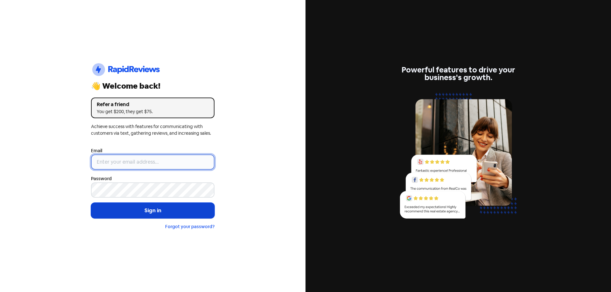
type input "[EMAIL_ADDRESS][DOMAIN_NAME]"
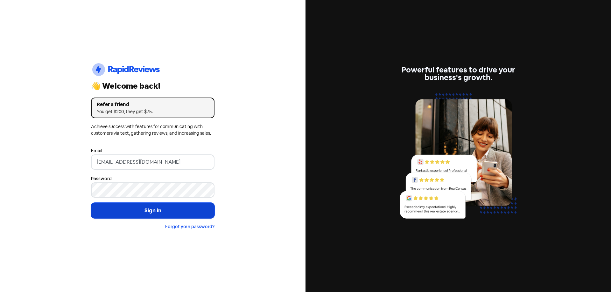
click at [157, 208] on button "Sign in" at bounding box center [152, 211] width 123 height 16
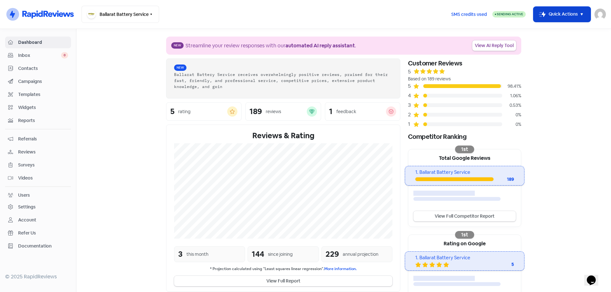
click at [554, 11] on button "Icon For Thunder-move Quick Actions" at bounding box center [561, 14] width 57 height 15
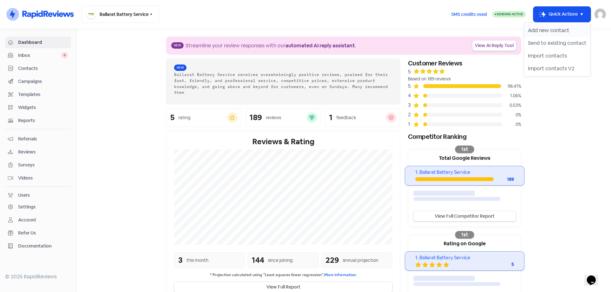
click at [538, 29] on button "Add new contact" at bounding box center [557, 30] width 66 height 13
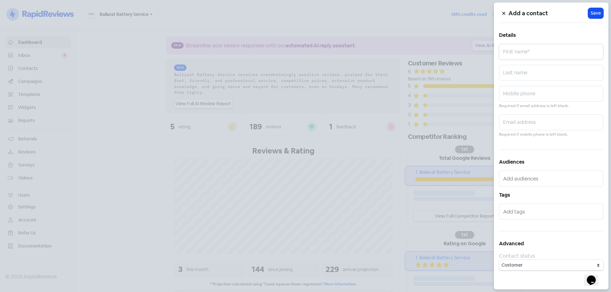
click at [527, 54] on input "text" at bounding box center [551, 52] width 104 height 16
type input "Valued Customer"
type input "0499641996"
click at [601, 14] on button "Icon For Loading Save" at bounding box center [595, 13] width 15 height 11
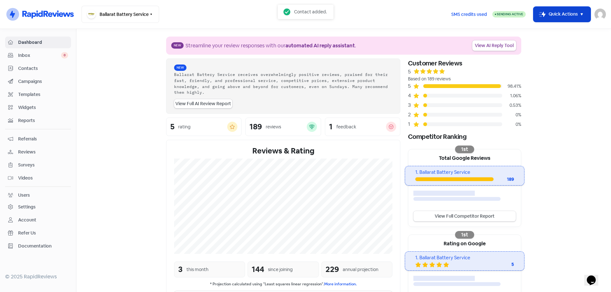
click at [553, 18] on button "Icon For Thunder-move Quick Actions" at bounding box center [561, 14] width 57 height 15
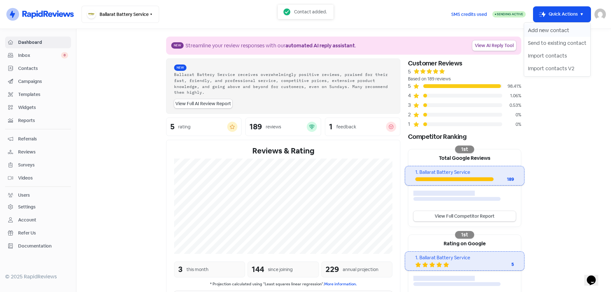
click at [538, 31] on button "Add new contact" at bounding box center [557, 30] width 66 height 13
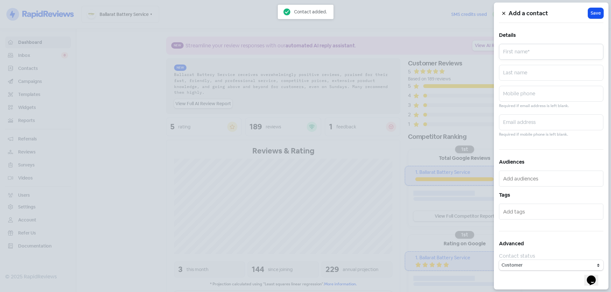
click at [530, 55] on input "text" at bounding box center [551, 52] width 104 height 16
type input "M"
type input "David"
click at [569, 90] on input "text" at bounding box center [551, 94] width 104 height 16
type input "0450324536"
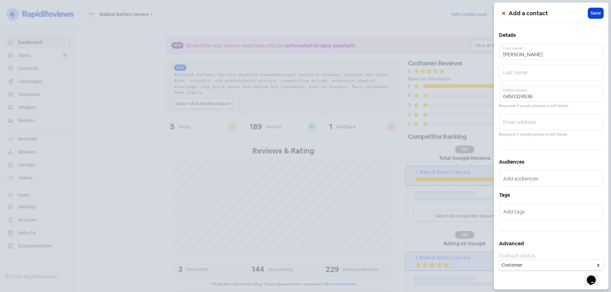
click at [593, 14] on span "Save" at bounding box center [596, 13] width 10 height 7
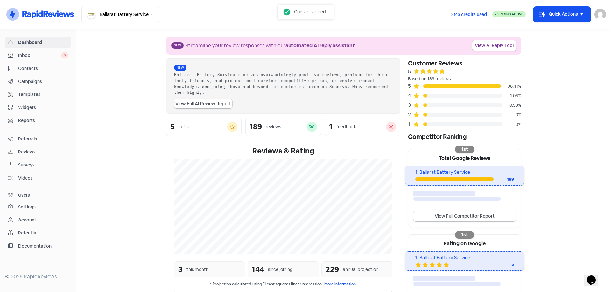
click at [36, 11] on icon at bounding box center [48, 15] width 52 height 10
